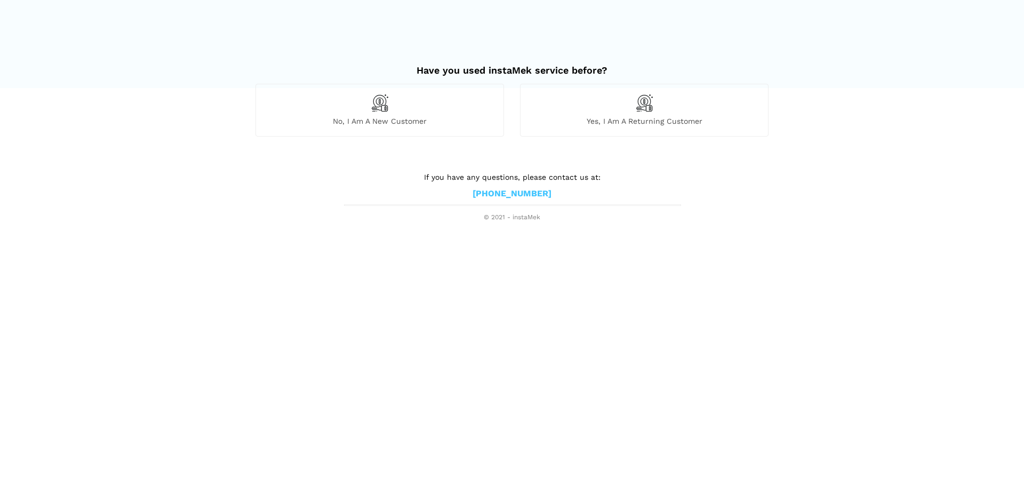
click at [427, 100] on div "No, I am a new customer" at bounding box center [380, 110] width 249 height 52
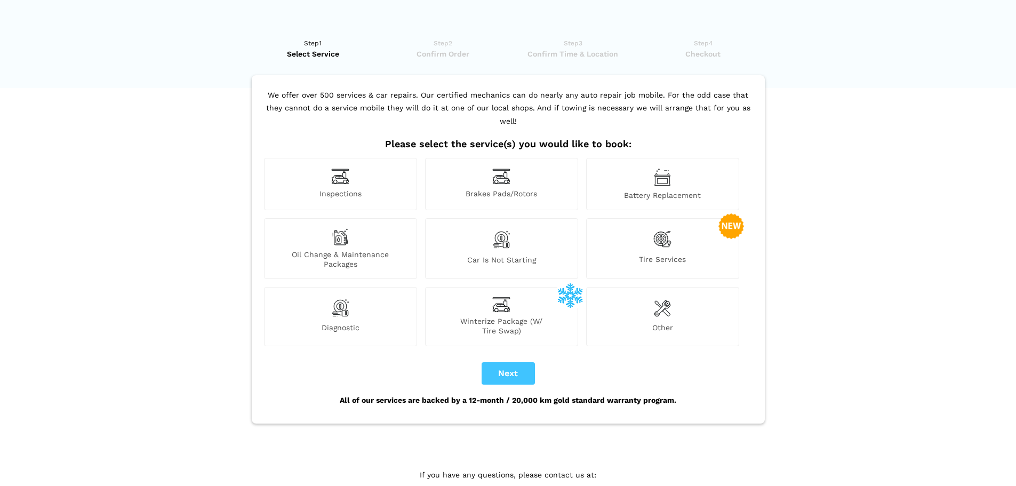
click at [529, 171] on div "Brakes Pads/Rotors" at bounding box center [501, 184] width 153 height 52
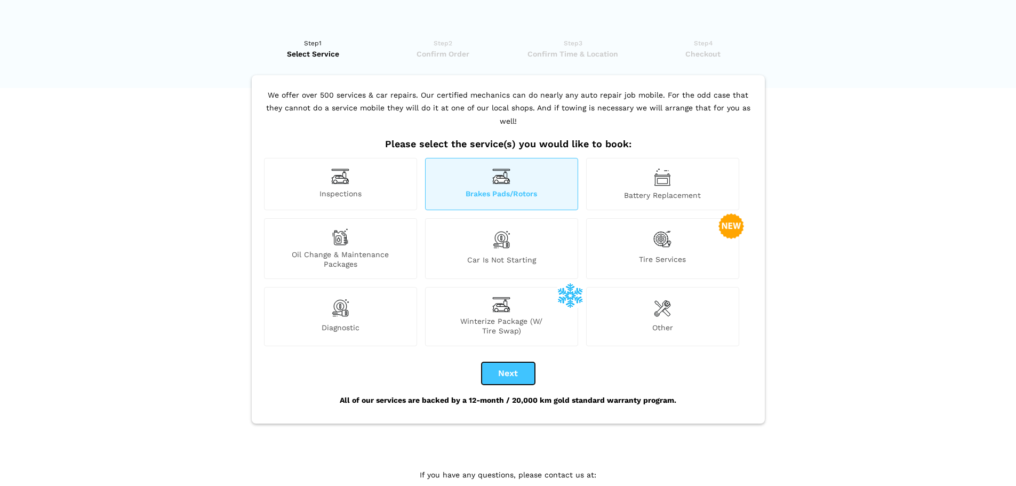
click at [509, 362] on button "Next" at bounding box center [508, 373] width 53 height 22
checkbox input "true"
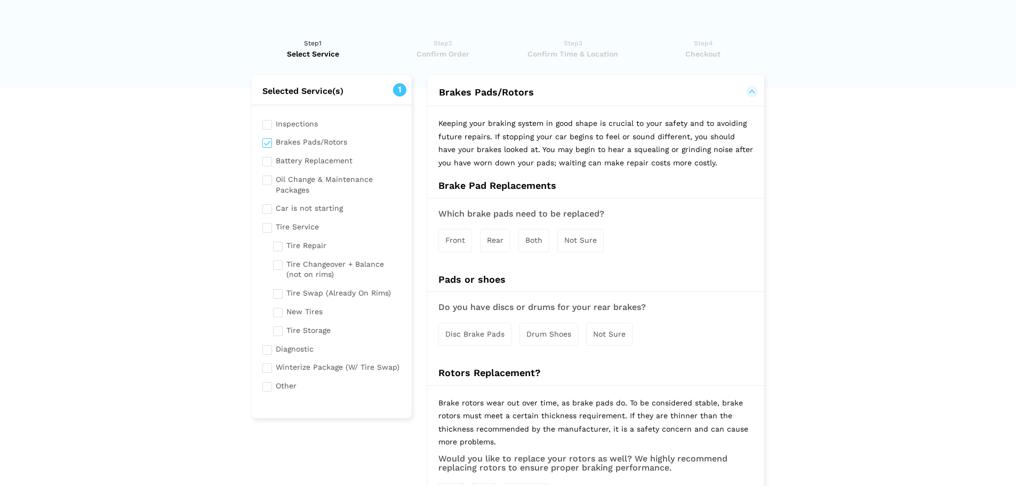
click at [496, 236] on span "Rear" at bounding box center [495, 240] width 17 height 9
click at [474, 339] on div "Disc Brake Pads" at bounding box center [474, 335] width 73 height 23
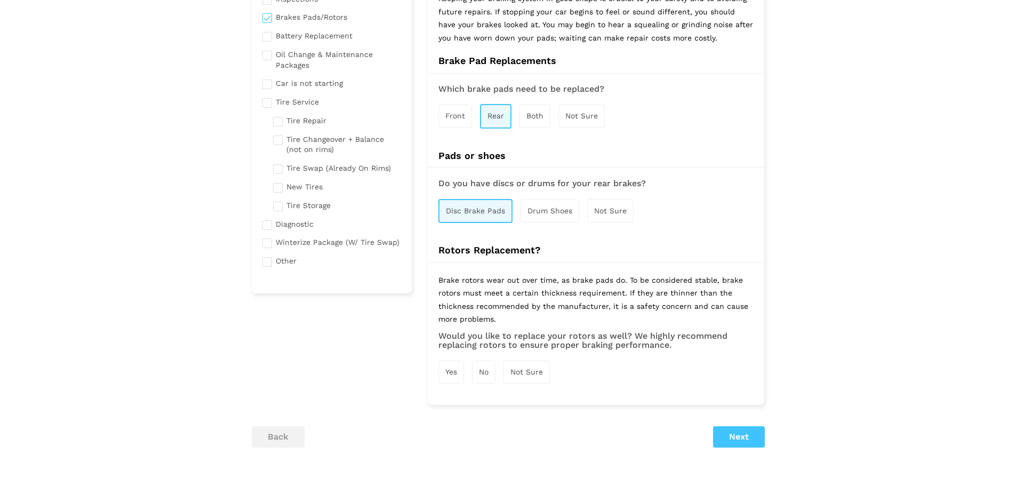
scroll to position [160, 0]
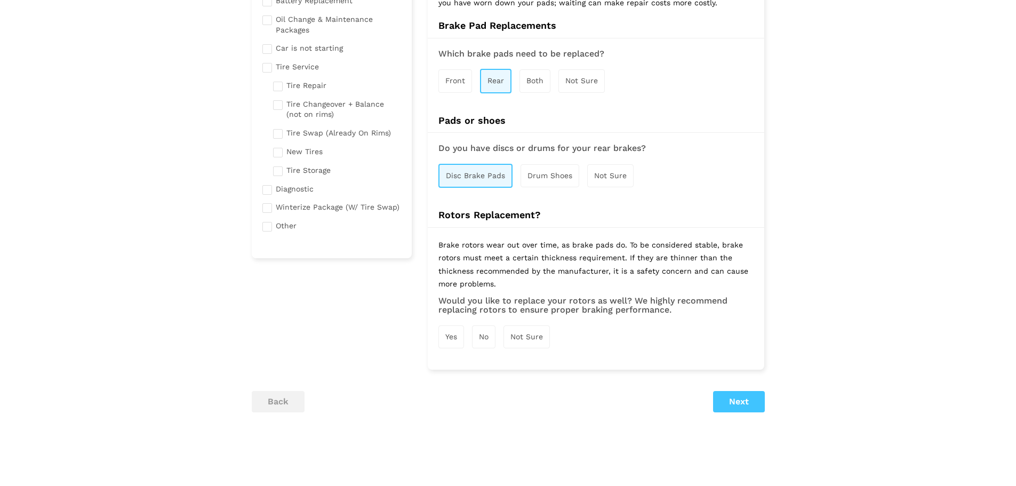
drag, startPoint x: 676, startPoint y: 231, endPoint x: 704, endPoint y: 304, distance: 78.4
click at [704, 304] on div "Brake rotors wear out over time, as brake pads do. To be considered stable, bra…" at bounding box center [596, 298] width 337 height 142
click at [704, 304] on h3 "Would you like to replace your rotors as well? We highly recommend replacing ro…" at bounding box center [595, 305] width 315 height 19
click at [463, 336] on div "Yes" at bounding box center [451, 336] width 26 height 23
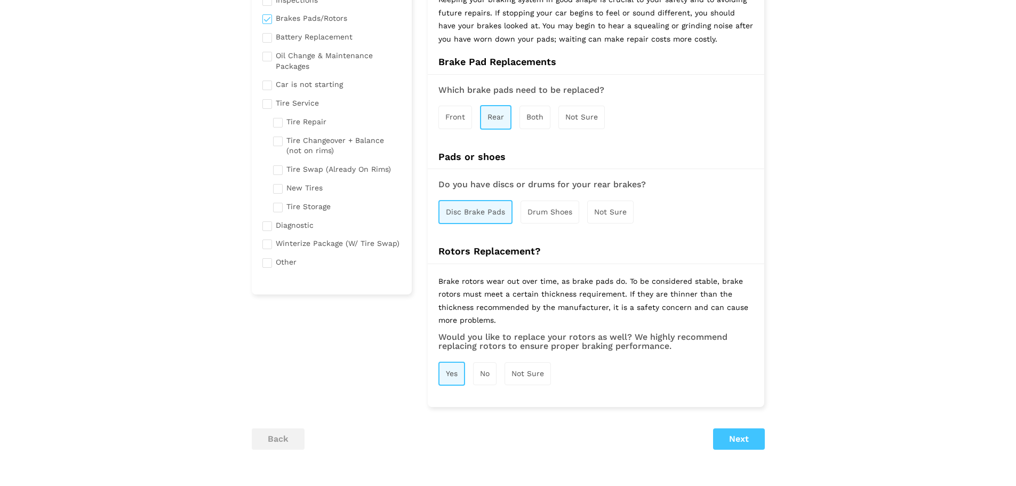
scroll to position [211, 0]
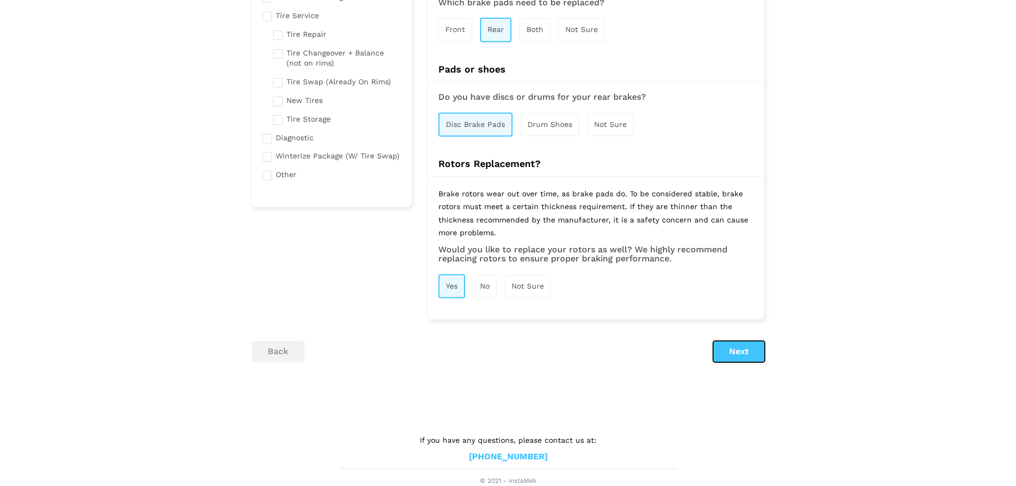
click at [724, 360] on button "Next" at bounding box center [739, 351] width 52 height 21
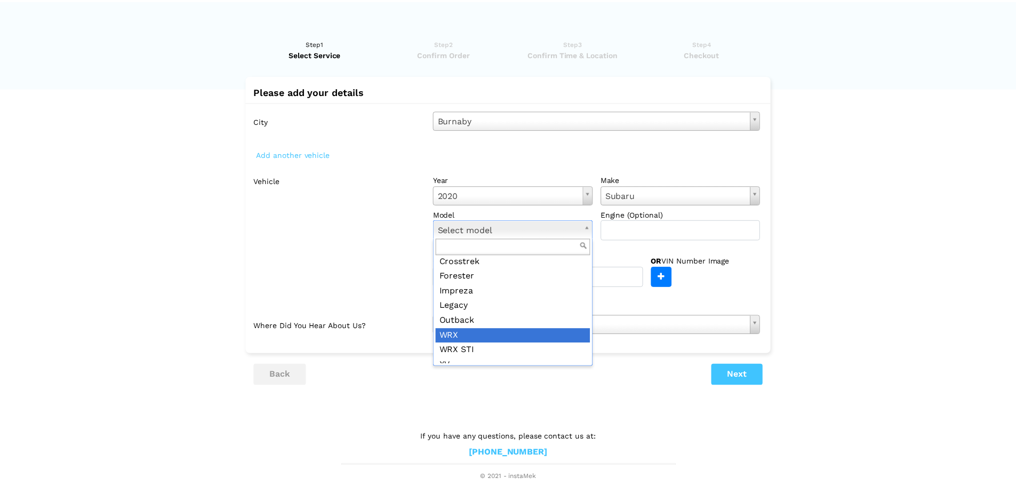
scroll to position [71, 0]
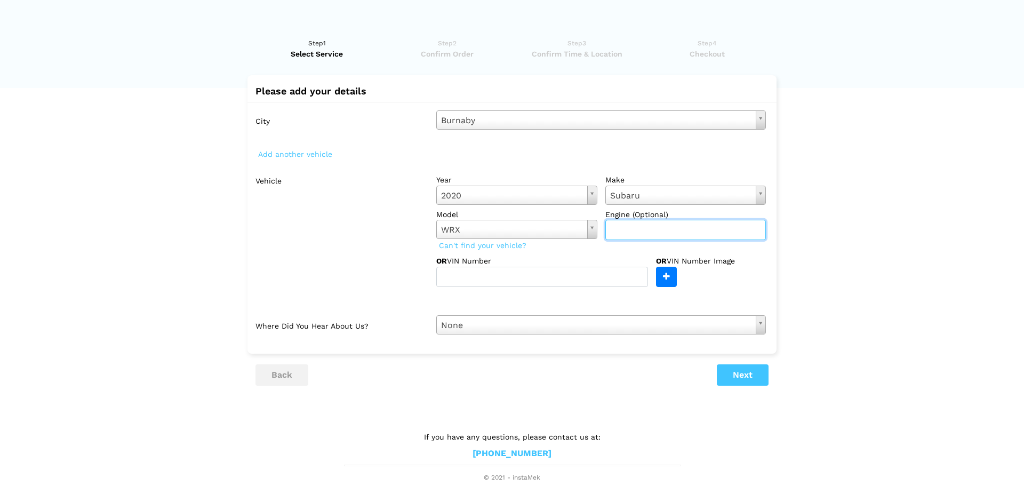
click at [680, 235] on input "text" at bounding box center [685, 230] width 161 height 20
click at [936, 213] on lik "Have you used instaMek service before? No, I am a new customer Yes, I am a retu…" at bounding box center [512, 255] width 1024 height 456
click at [739, 379] on button "Next" at bounding box center [743, 374] width 52 height 21
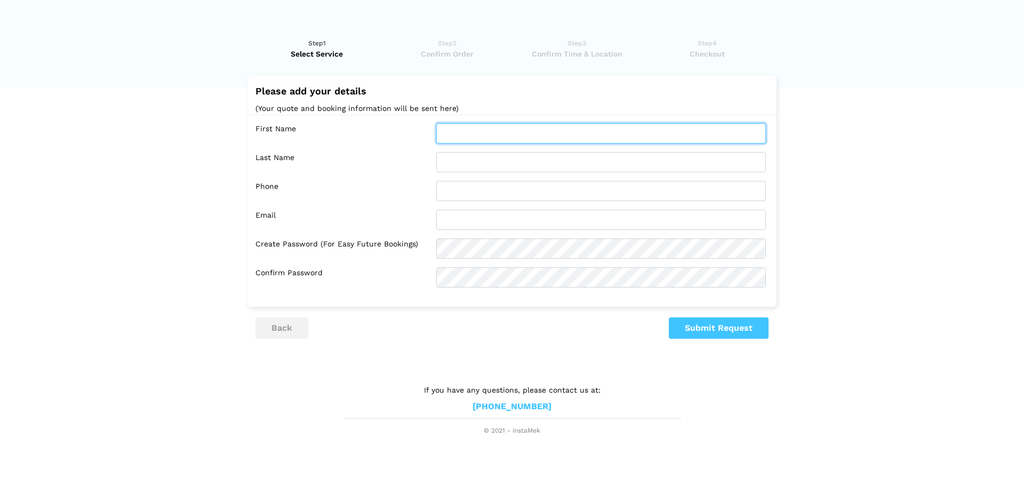
click at [501, 129] on input "text" at bounding box center [601, 133] width 330 height 20
type input "[PERSON_NAME]"
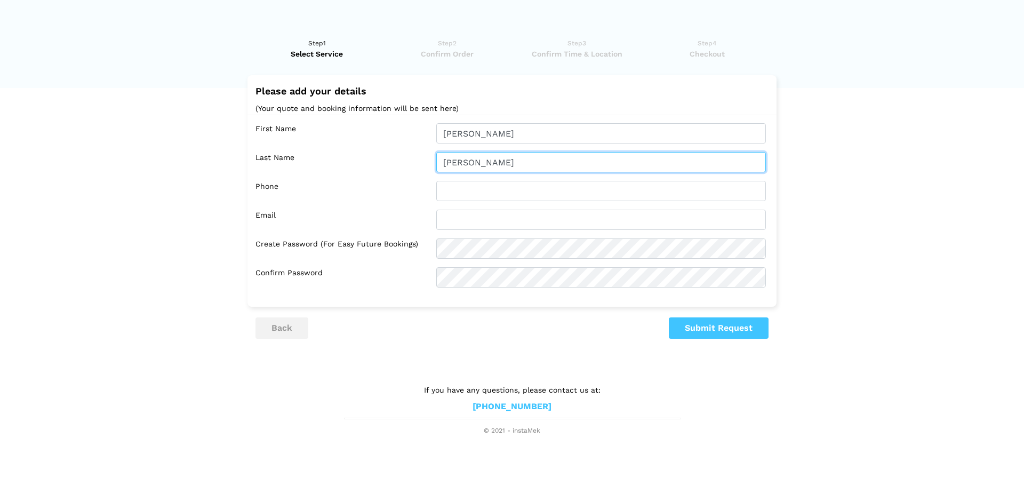
type input "[PERSON_NAME]"
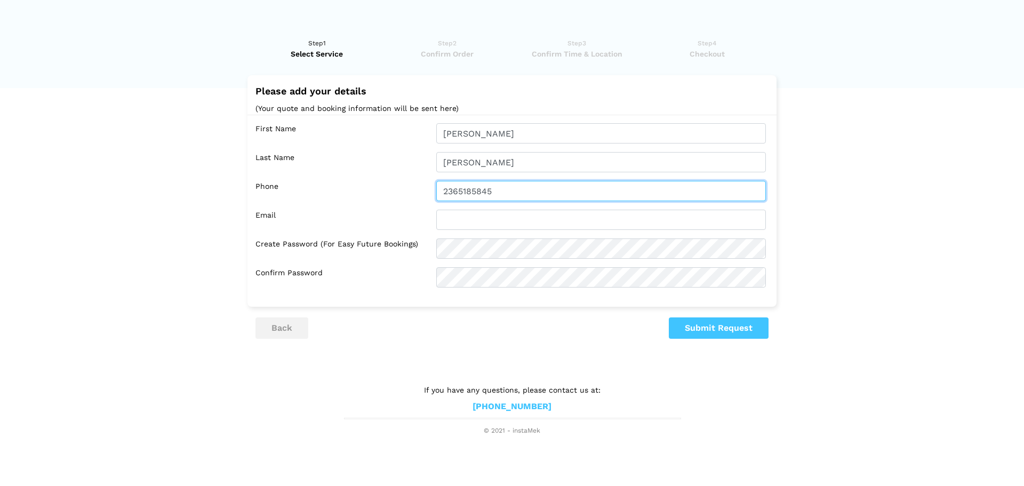
type input "2365185845"
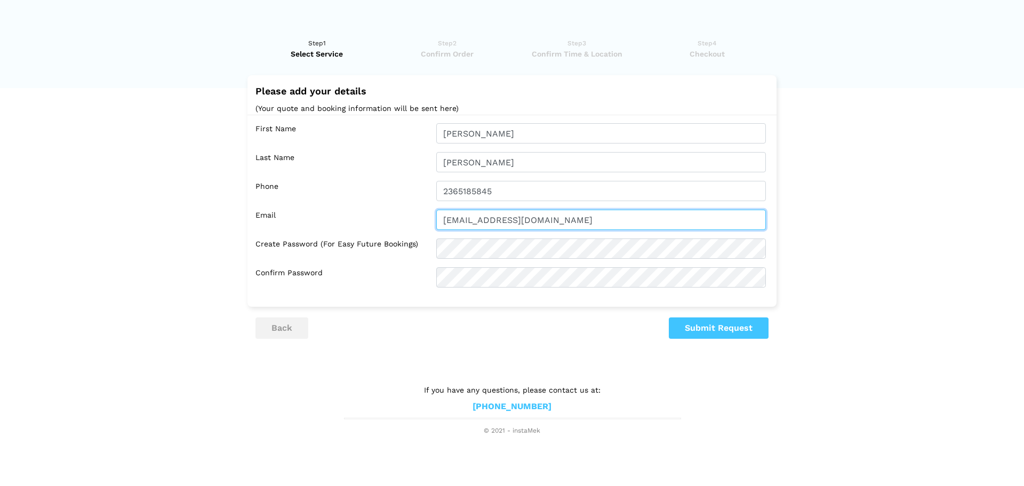
type input "[EMAIL_ADDRESS][DOMAIN_NAME]"
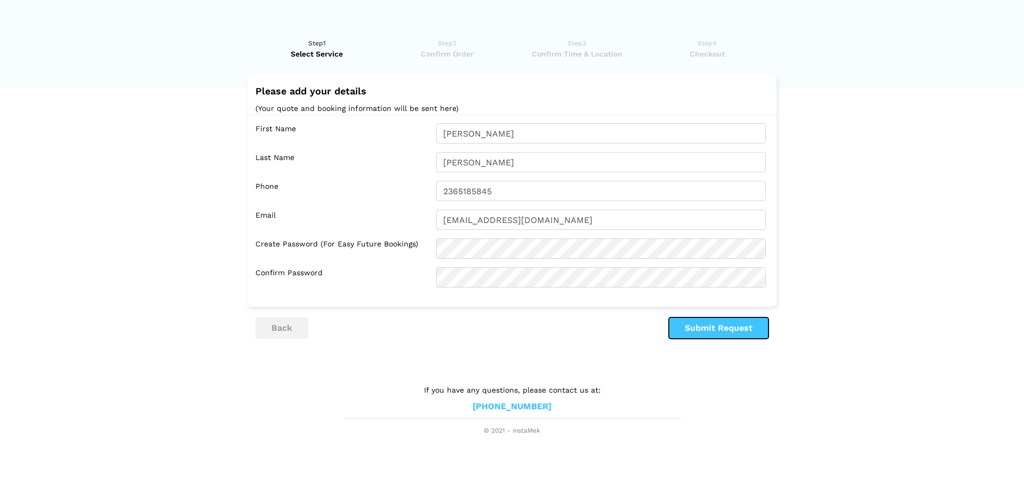
click at [687, 318] on button "Submit Request" at bounding box center [719, 327] width 100 height 21
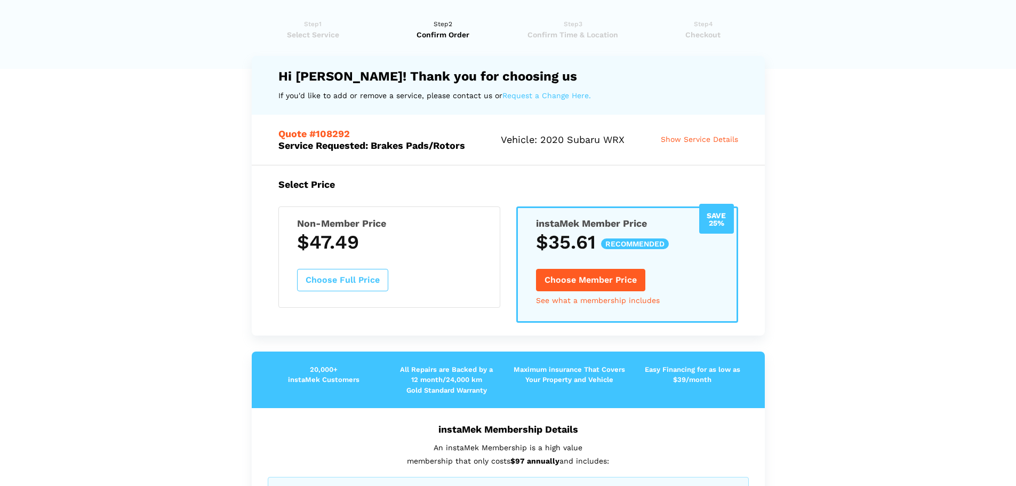
scroll to position [0, 0]
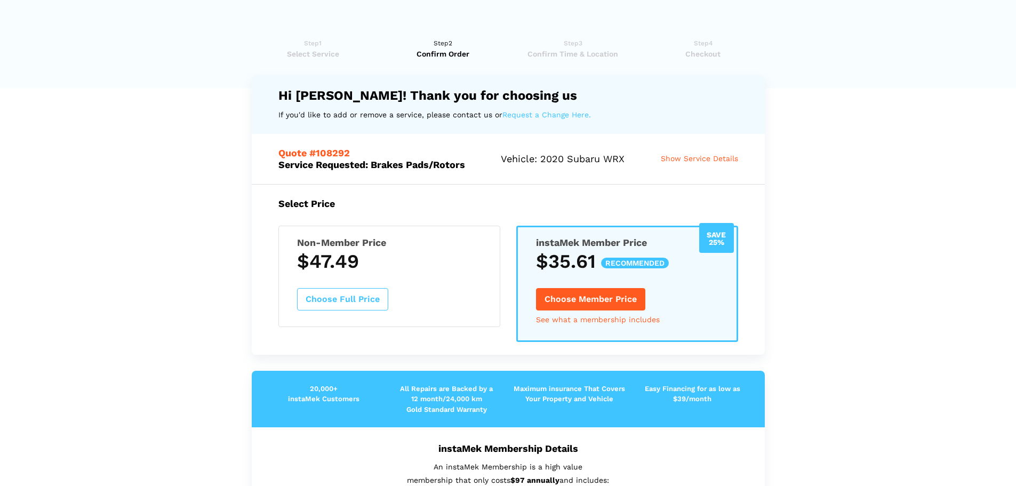
click at [368, 297] on button "Choose Full Price" at bounding box center [342, 299] width 91 height 22
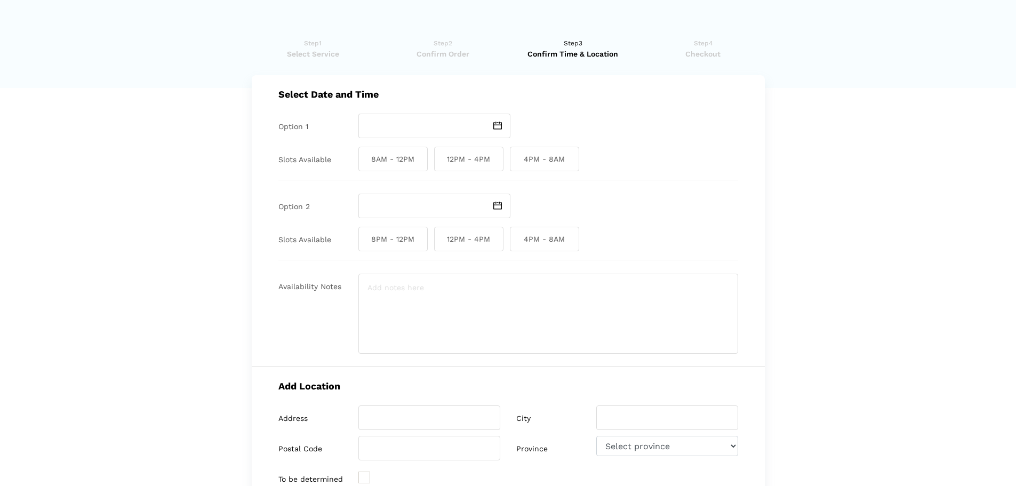
click at [457, 52] on span "Confirm Order" at bounding box center [442, 54] width 123 height 11
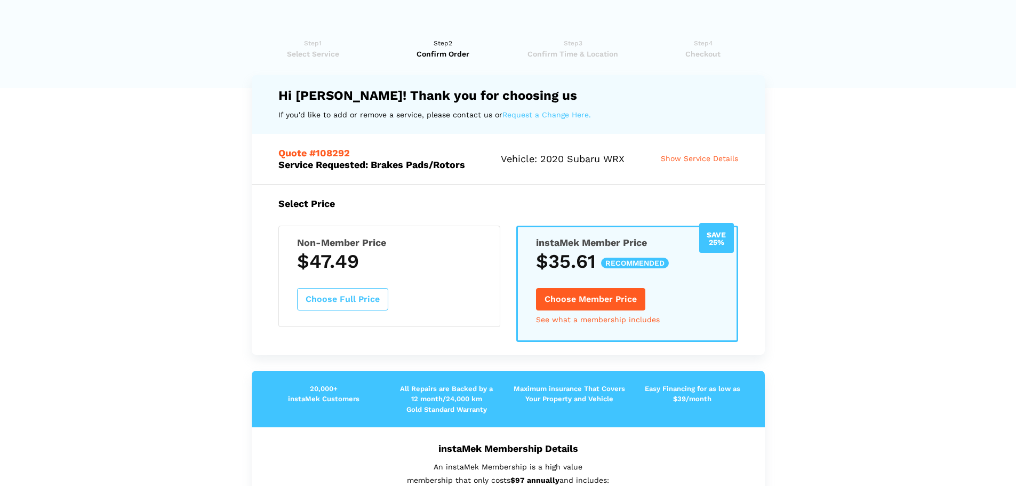
drag, startPoint x: 373, startPoint y: 163, endPoint x: 474, endPoint y: 166, distance: 100.9
click at [474, 166] on h5 "Quote #108292 Service Requested: Brakes Pads/Rotors" at bounding box center [384, 158] width 213 height 22
